Goal: Task Accomplishment & Management: Manage account settings

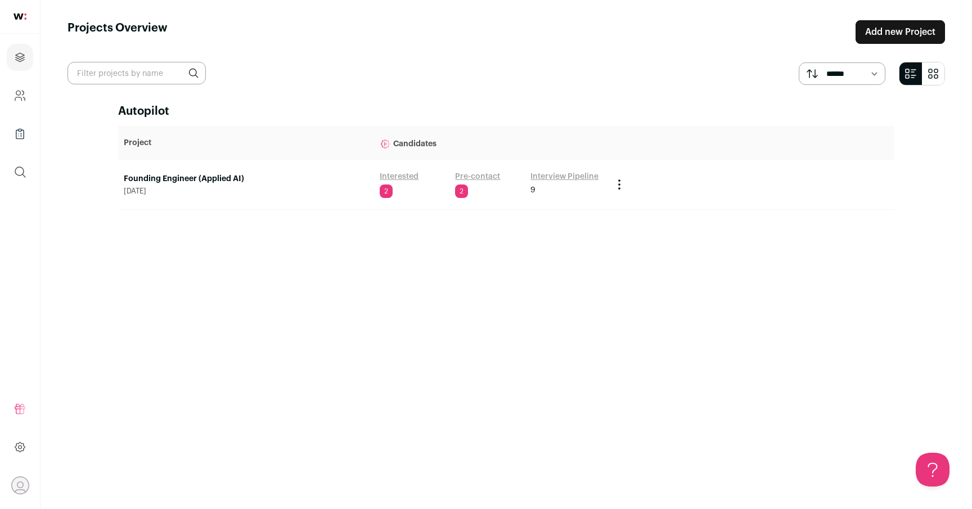
click at [206, 182] on link "Founding Engineer (Applied AI)" at bounding box center [246, 178] width 245 height 11
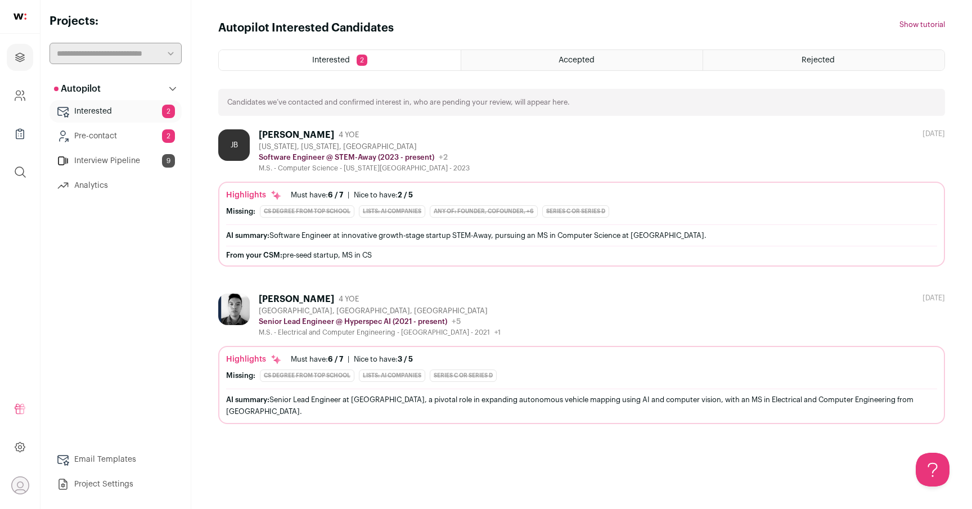
click at [82, 136] on link "Pre-contact 2" at bounding box center [115, 136] width 132 height 22
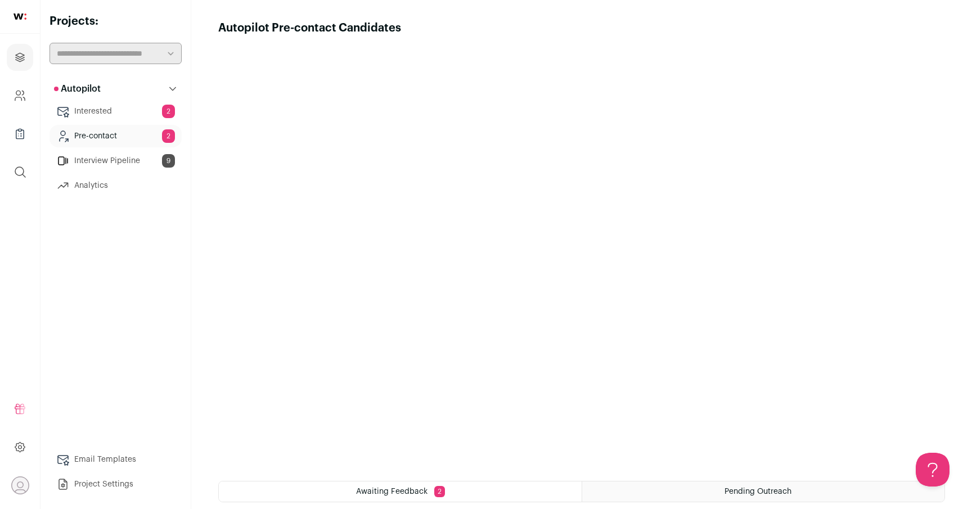
click at [109, 110] on link "Interested 2" at bounding box center [115, 111] width 132 height 22
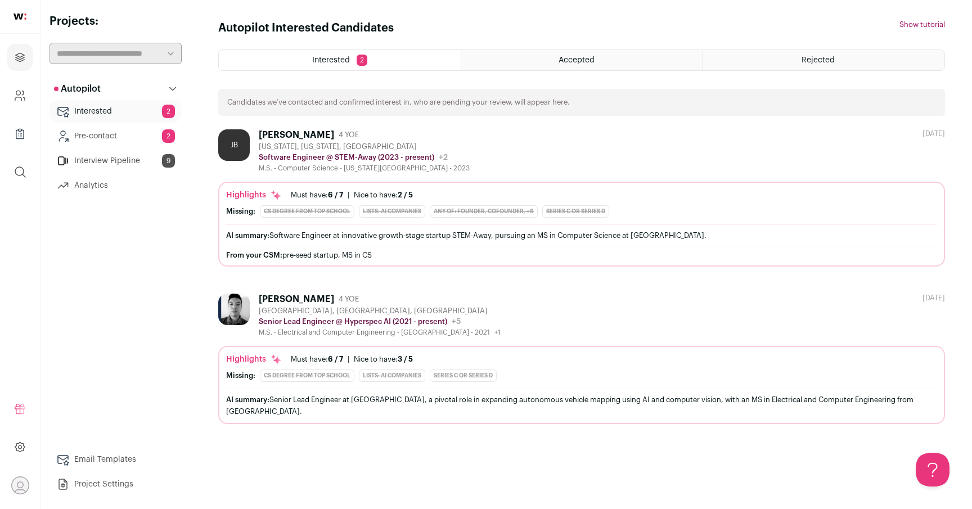
click at [520, 56] on div "Accepted" at bounding box center [581, 60] width 241 height 20
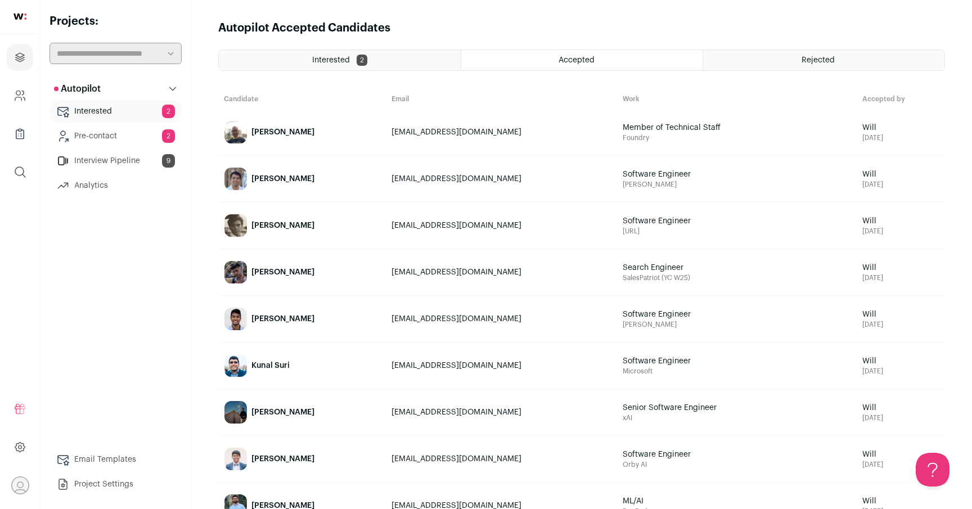
click at [97, 109] on link "Interested 2" at bounding box center [115, 111] width 132 height 22
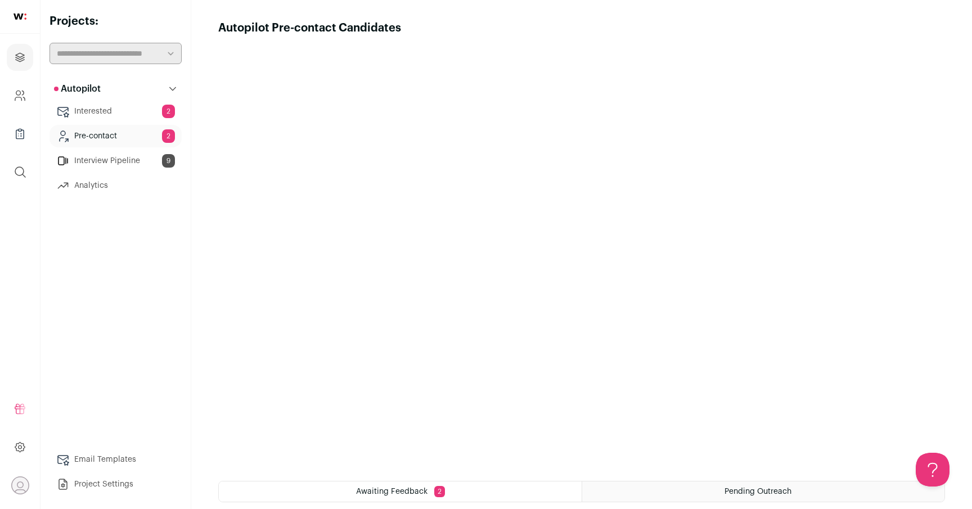
click at [94, 161] on link "Interview Pipeline 9" at bounding box center [115, 161] width 132 height 22
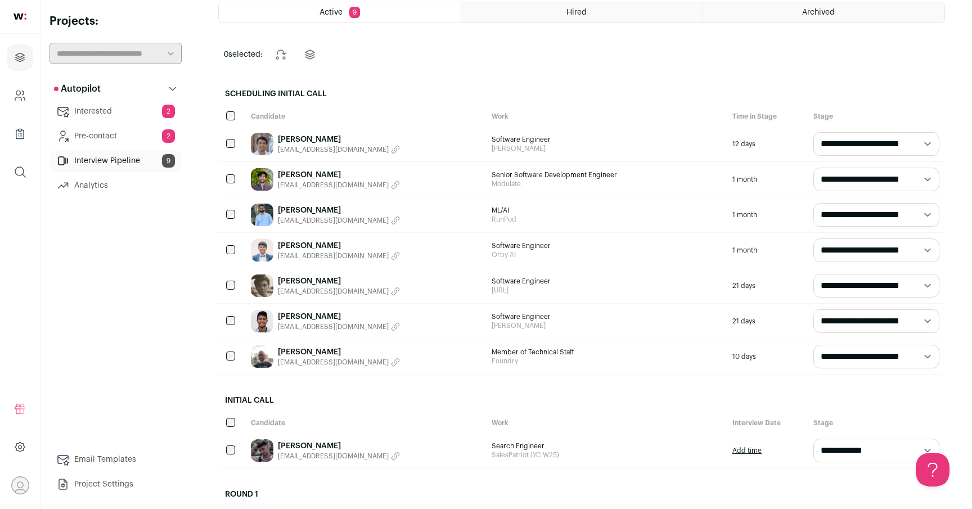
scroll to position [78, 0]
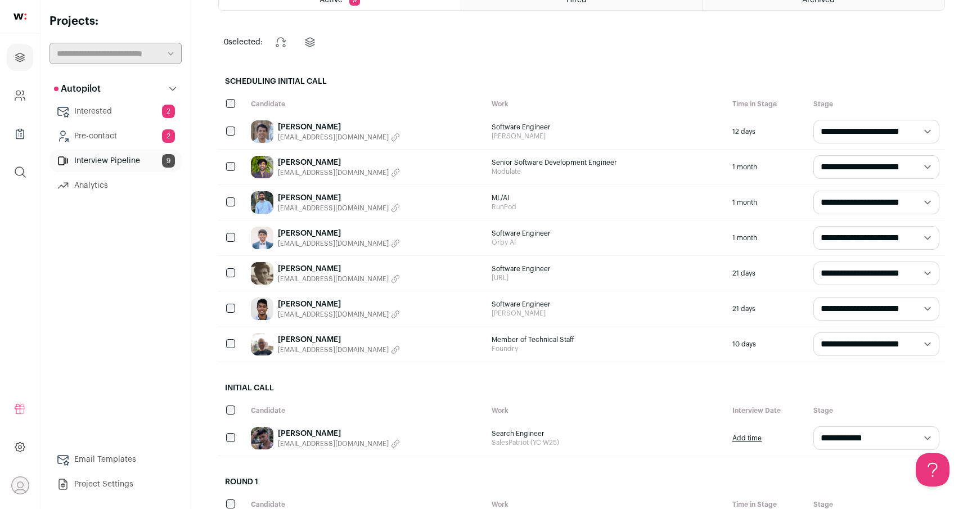
click at [323, 301] on link "[PERSON_NAME]" at bounding box center [339, 304] width 122 height 11
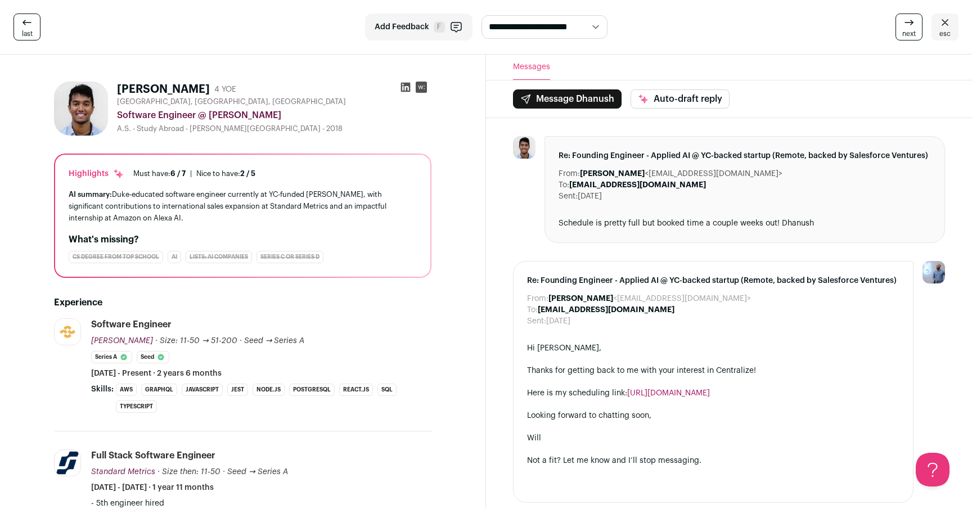
click at [87, 118] on img at bounding box center [81, 109] width 54 height 54
click at [202, 209] on div "AI summary: Duke-educated software engineer currently at YC-funded [PERSON_NAME…" at bounding box center [243, 205] width 348 height 35
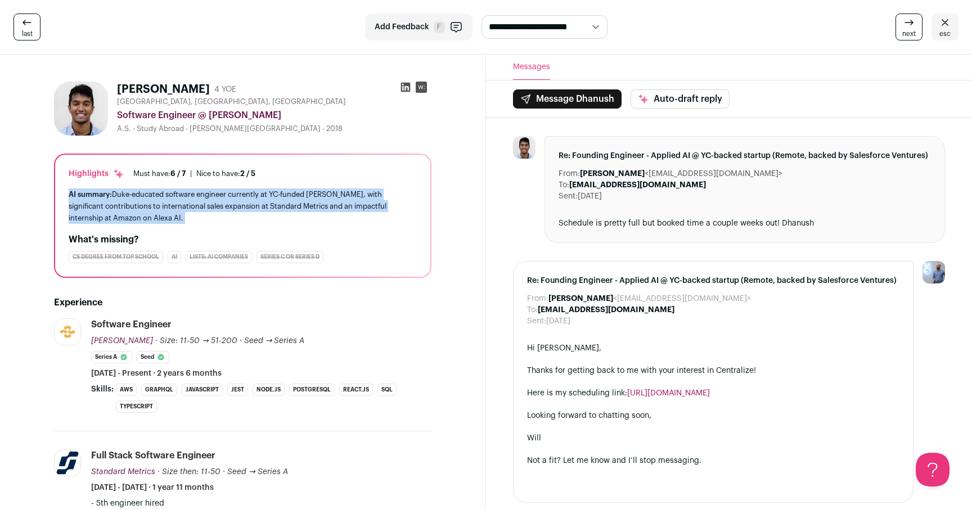
click at [229, 204] on div "AI summary: Duke-educated software engineer currently at YC-funded [PERSON_NAME…" at bounding box center [243, 205] width 348 height 35
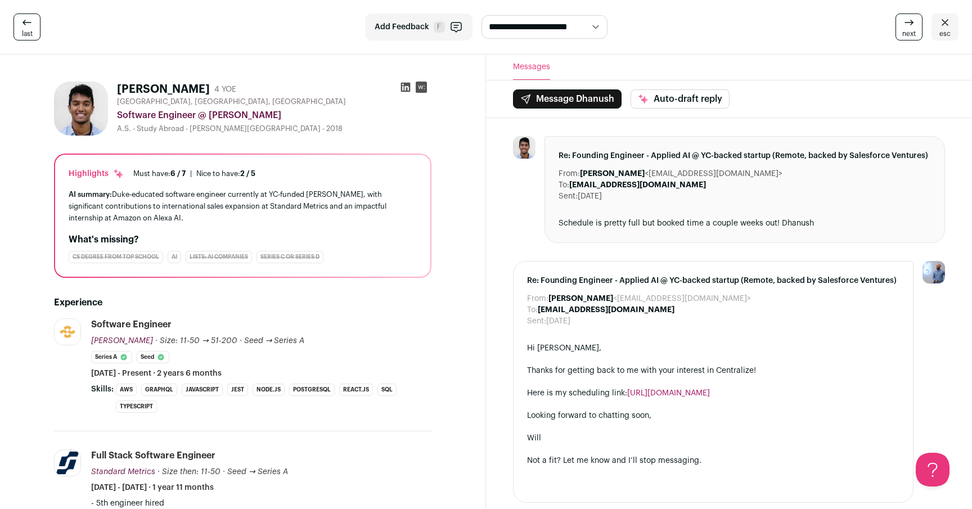
click at [229, 204] on div "AI summary: Duke-educated software engineer currently at YC-funded [PERSON_NAME…" at bounding box center [243, 205] width 348 height 35
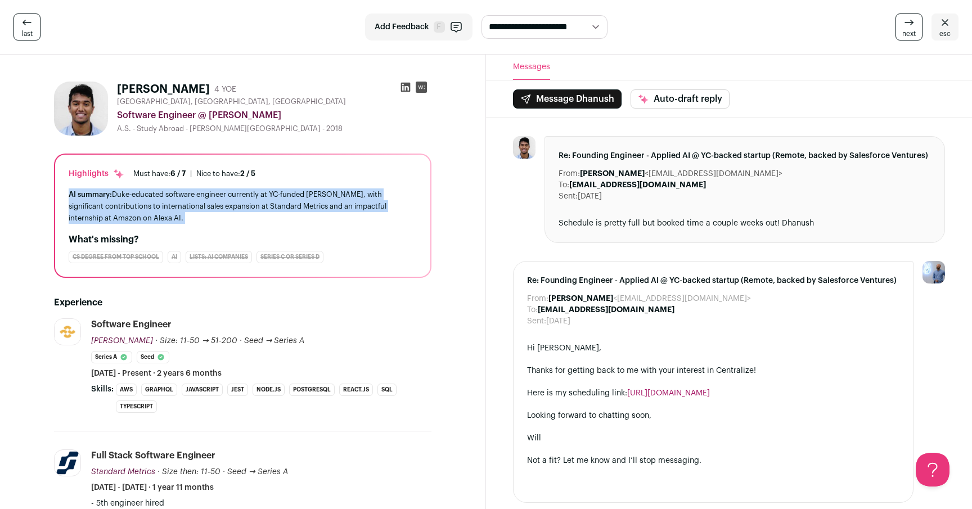
click at [229, 204] on div "AI summary: Duke-educated software engineer currently at YC-funded [PERSON_NAME…" at bounding box center [243, 205] width 348 height 35
click at [258, 205] on div "AI summary: Duke-educated software engineer currently at YC-funded [PERSON_NAME…" at bounding box center [243, 205] width 348 height 35
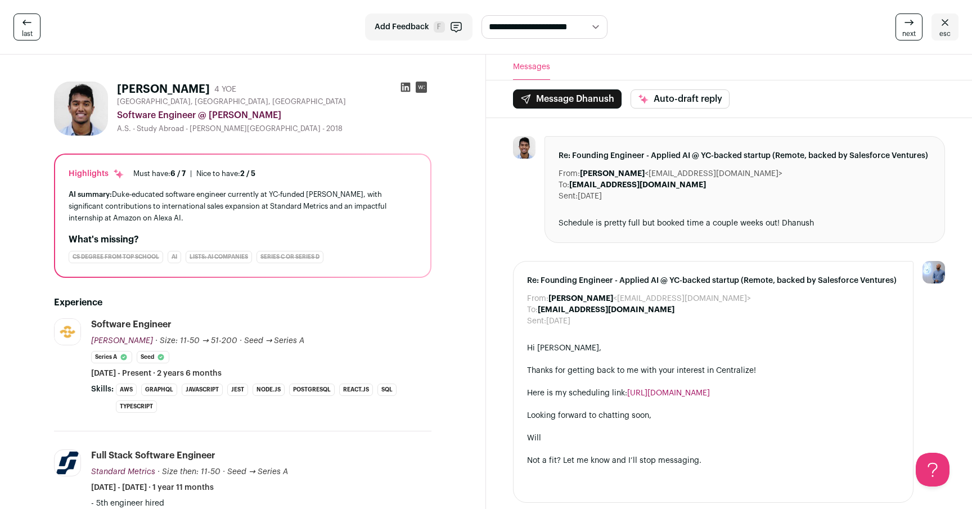
click at [258, 205] on div "AI summary: Duke-educated software engineer currently at YC-funded [PERSON_NAME…" at bounding box center [243, 205] width 348 height 35
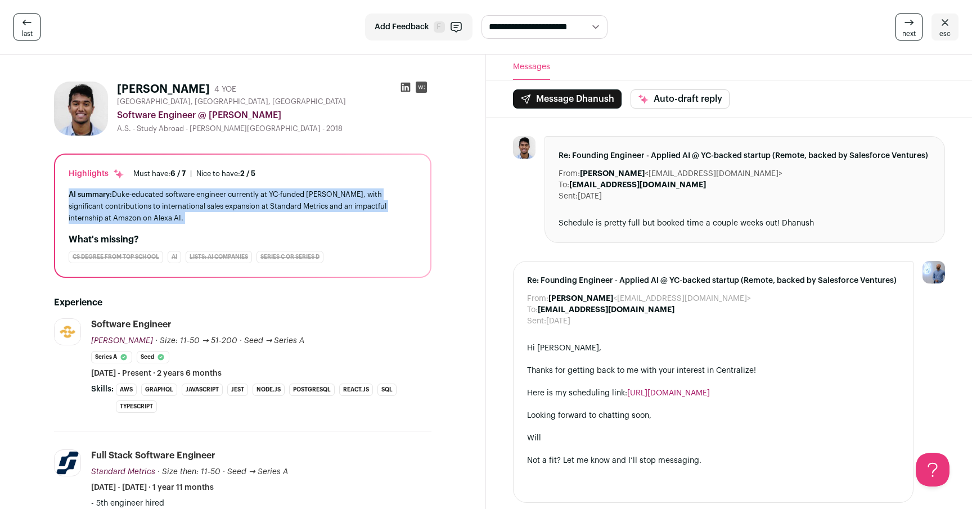
click at [290, 196] on div "AI summary: Duke-educated software engineer currently at YC-funded [PERSON_NAME…" at bounding box center [243, 205] width 348 height 35
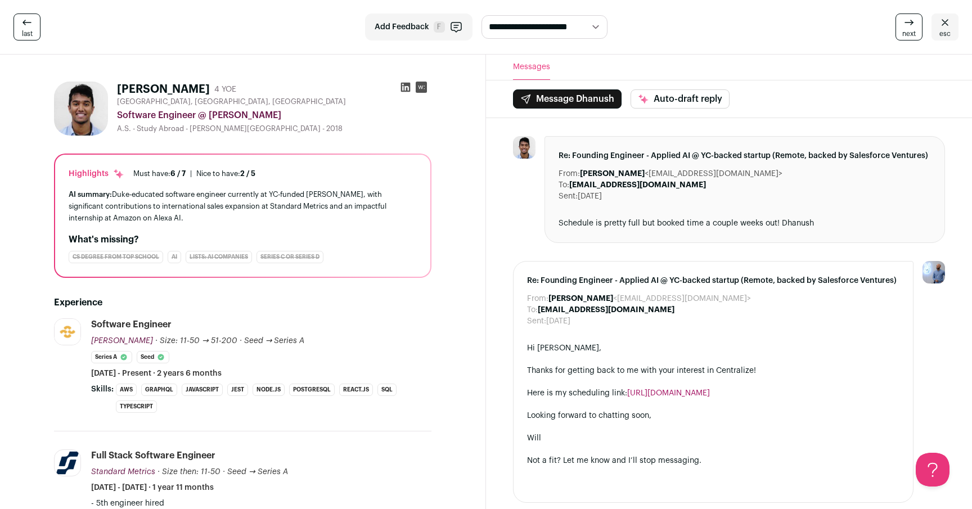
click at [290, 196] on div "AI summary: Duke-educated software engineer currently at YC-funded [PERSON_NAME…" at bounding box center [243, 205] width 348 height 35
click at [163, 193] on div "AI summary: Duke-educated software engineer currently at YC-funded [PERSON_NAME…" at bounding box center [243, 205] width 348 height 35
